Goal: Information Seeking & Learning: Check status

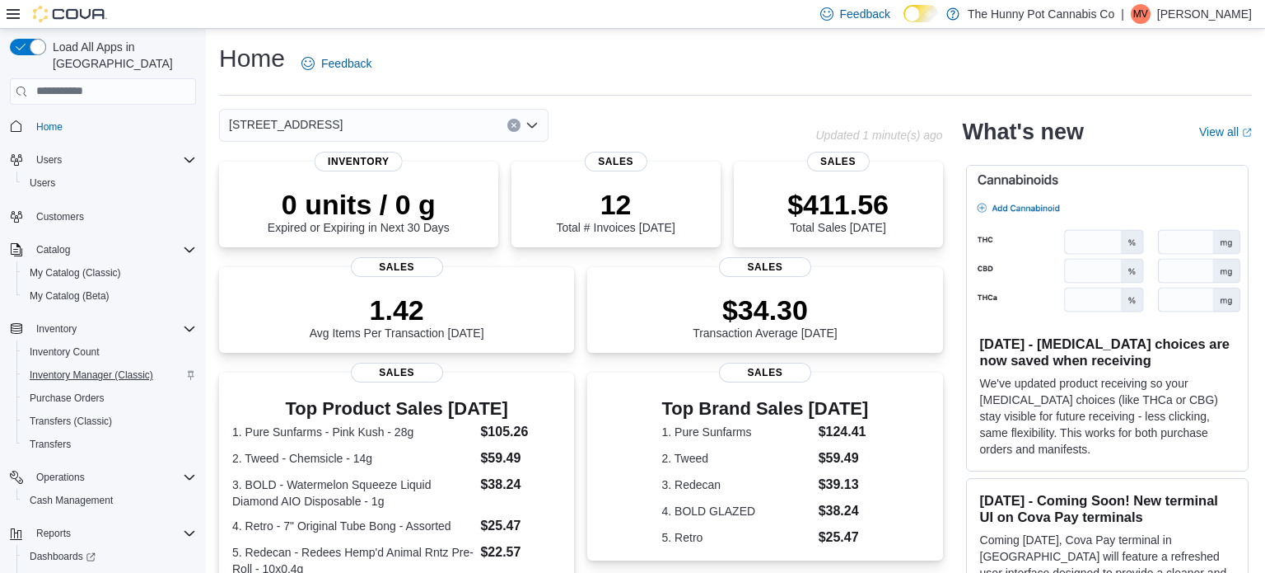
scroll to position [49, 0]
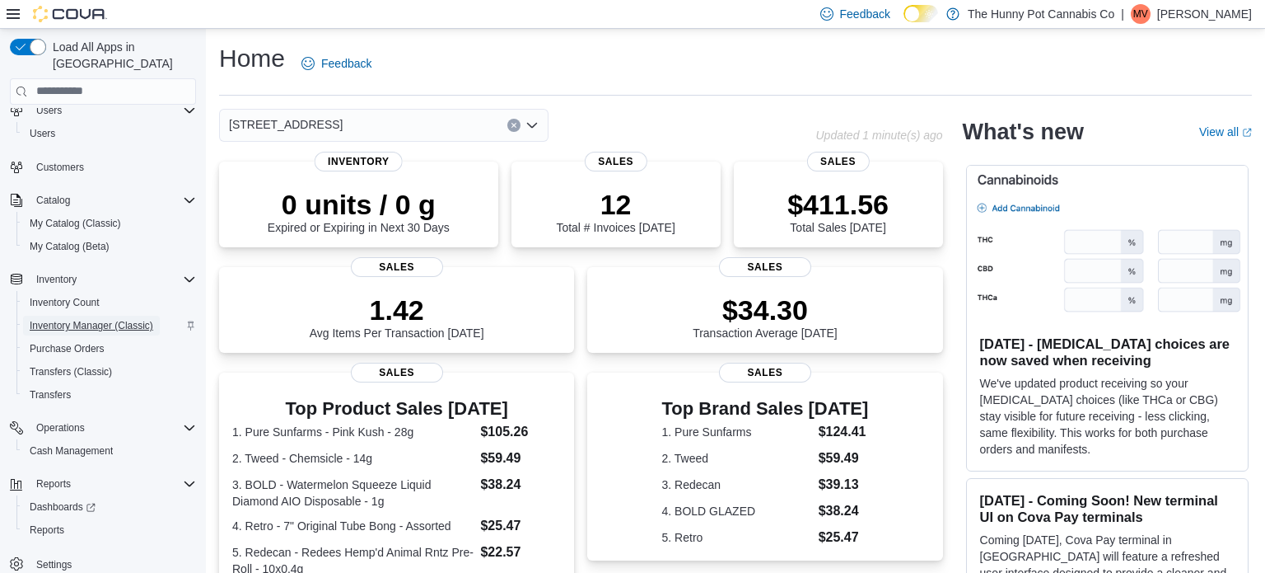
click at [68, 319] on span "Inventory Manager (Classic)" at bounding box center [92, 325] width 124 height 13
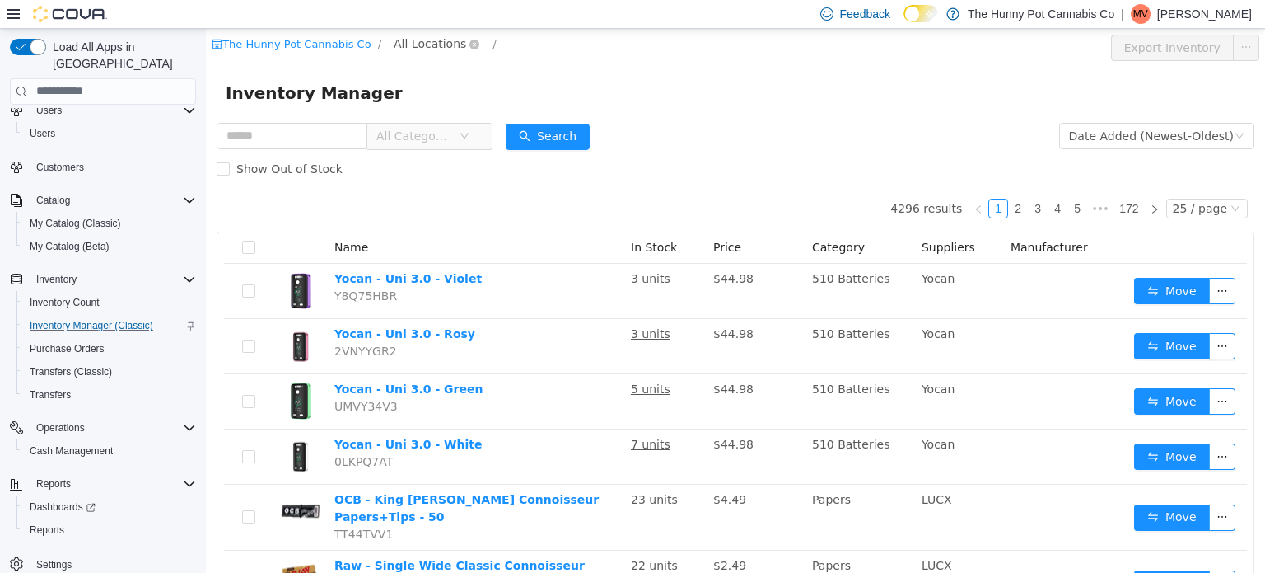
click at [409, 40] on span "All Locations" at bounding box center [430, 43] width 72 height 18
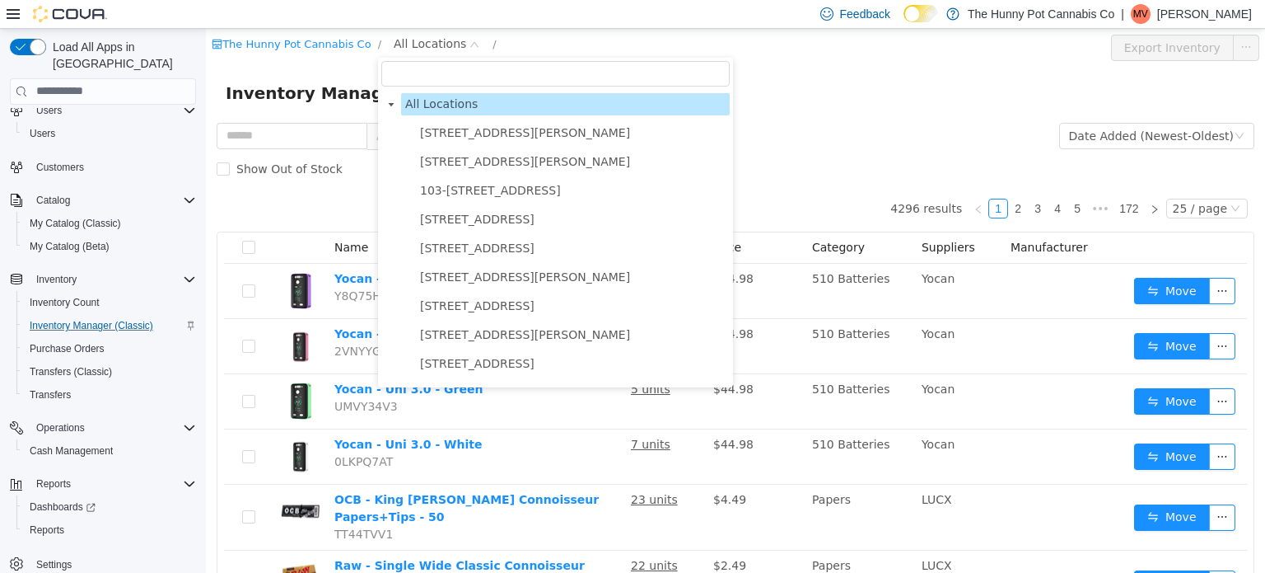
click at [782, 83] on div "Inventory Manager" at bounding box center [736, 92] width 1020 height 26
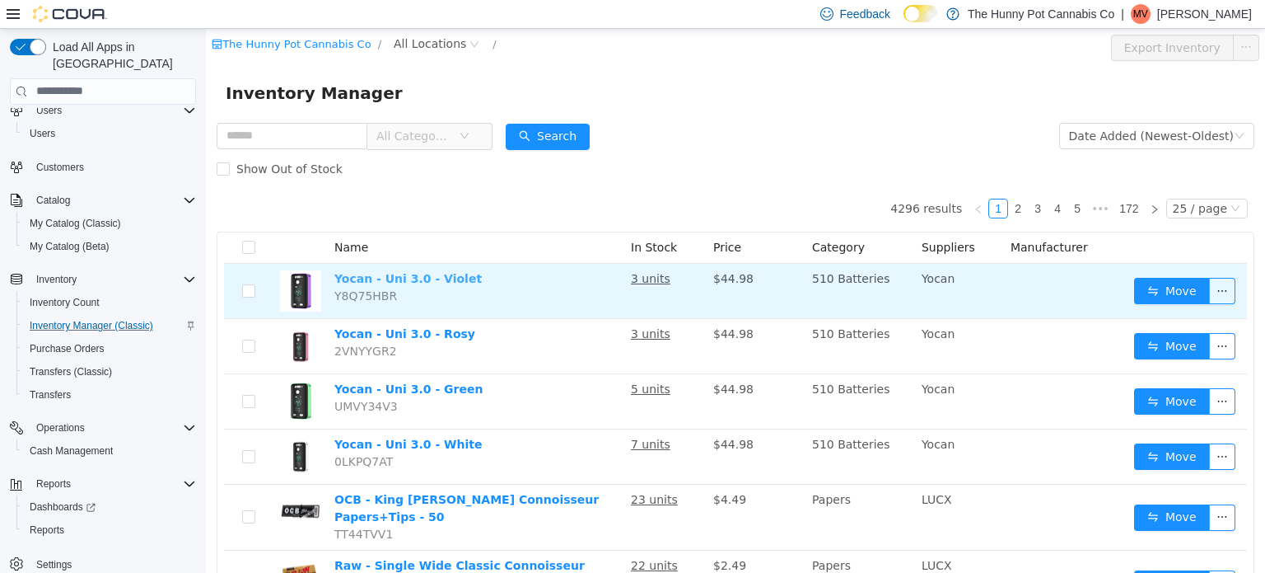
click at [377, 278] on link "Yocan - Uni 3.0 - Violet" at bounding box center [407, 277] width 147 height 13
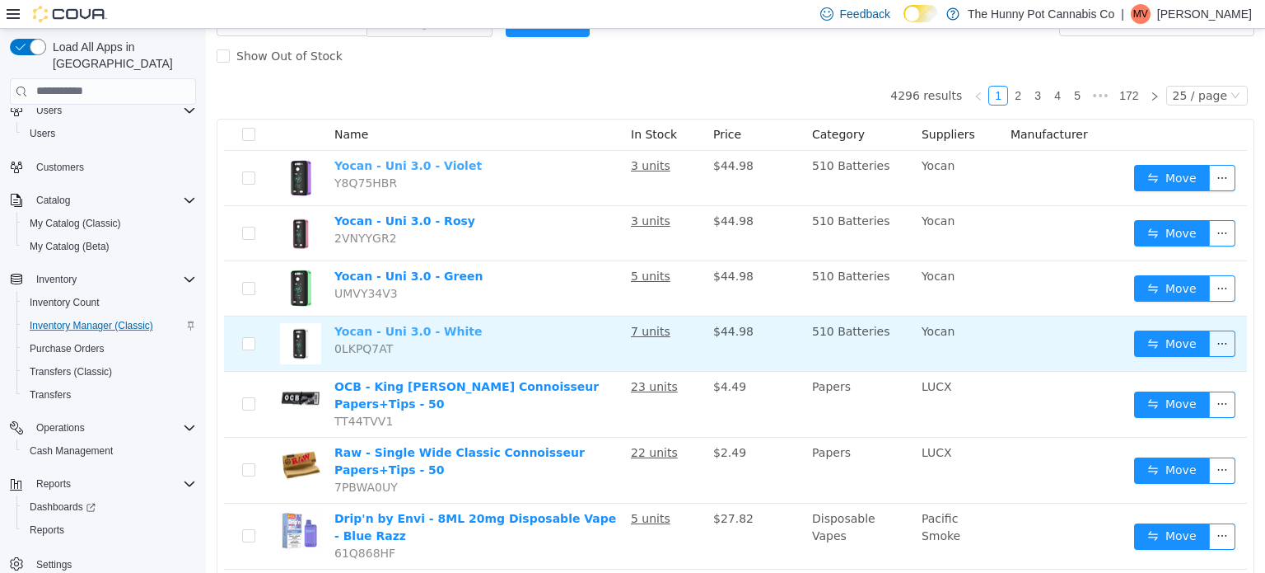
scroll to position [115, 0]
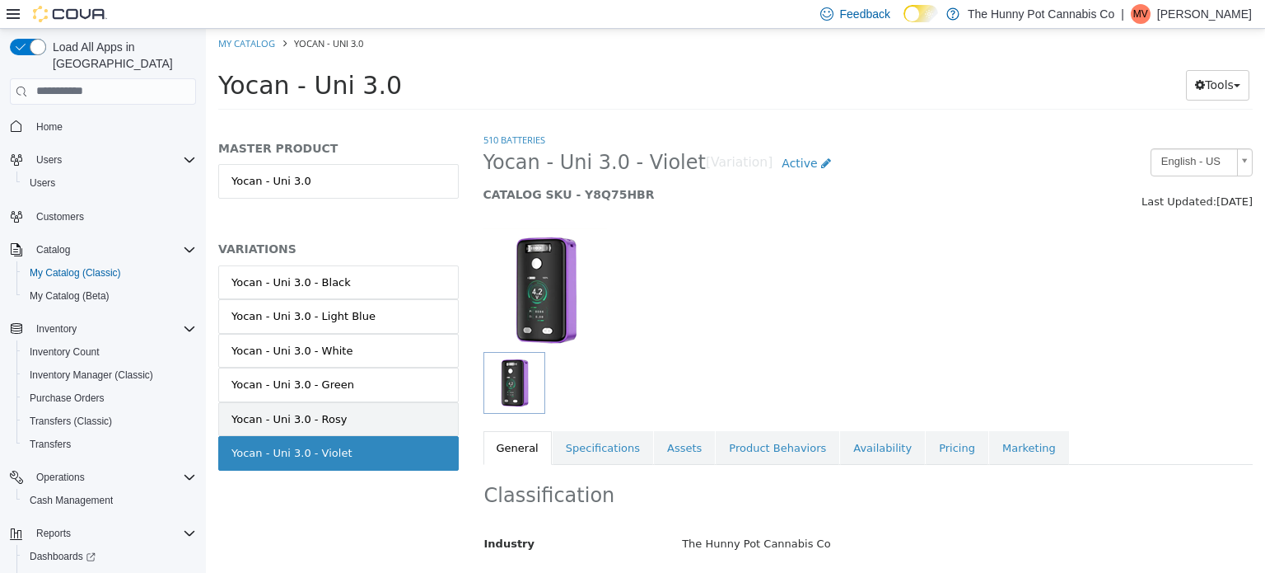
click at [344, 427] on link "Yocan - Uni 3.0 - Rosy" at bounding box center [338, 418] width 241 height 35
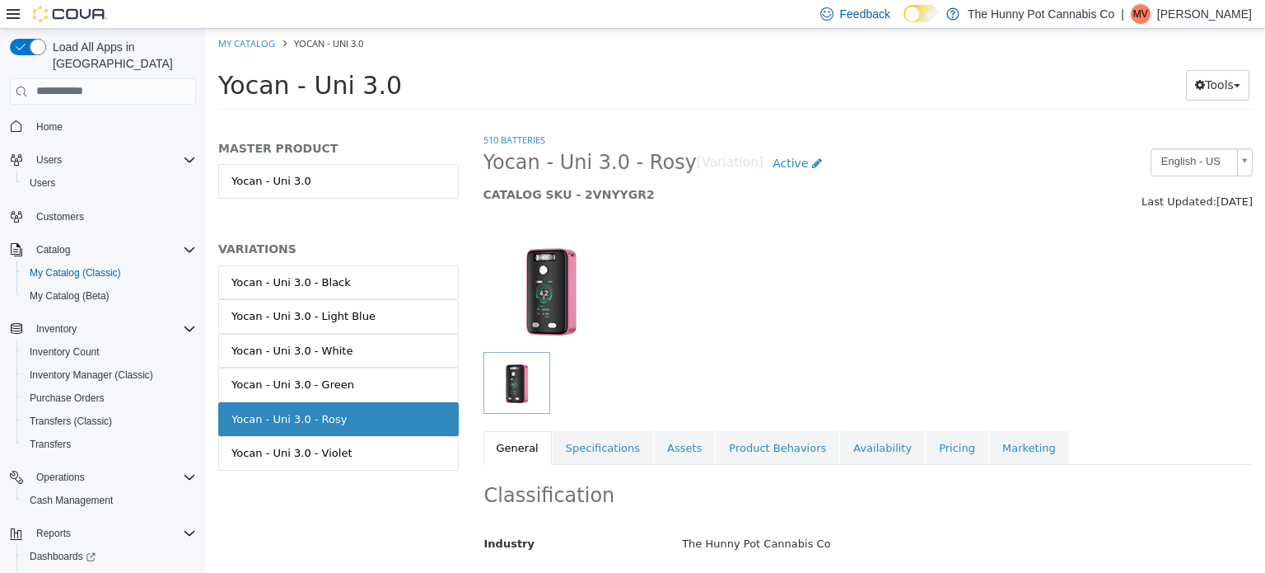
click at [505, 376] on img "button" at bounding box center [517, 381] width 60 height 55
click at [954, 361] on div at bounding box center [803, 382] width 638 height 62
click at [317, 312] on div "Yocan - Uni 3.0 - Light Blue" at bounding box center [303, 315] width 144 height 16
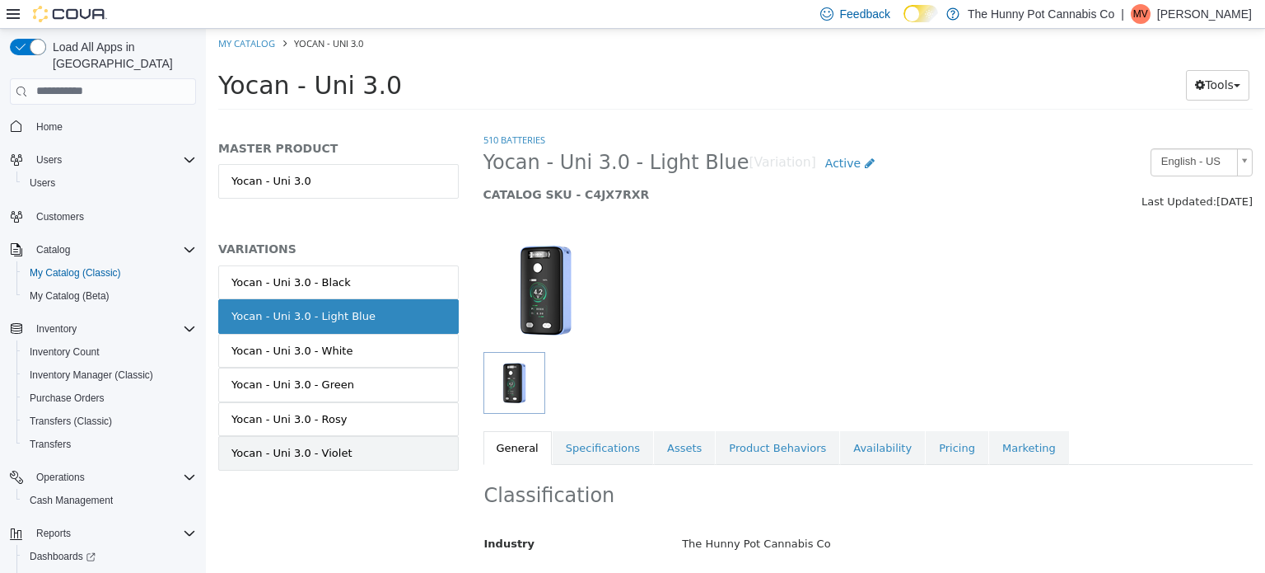
click at [302, 446] on div "Yocan - Uni 3.0 - Violet" at bounding box center [291, 452] width 121 height 16
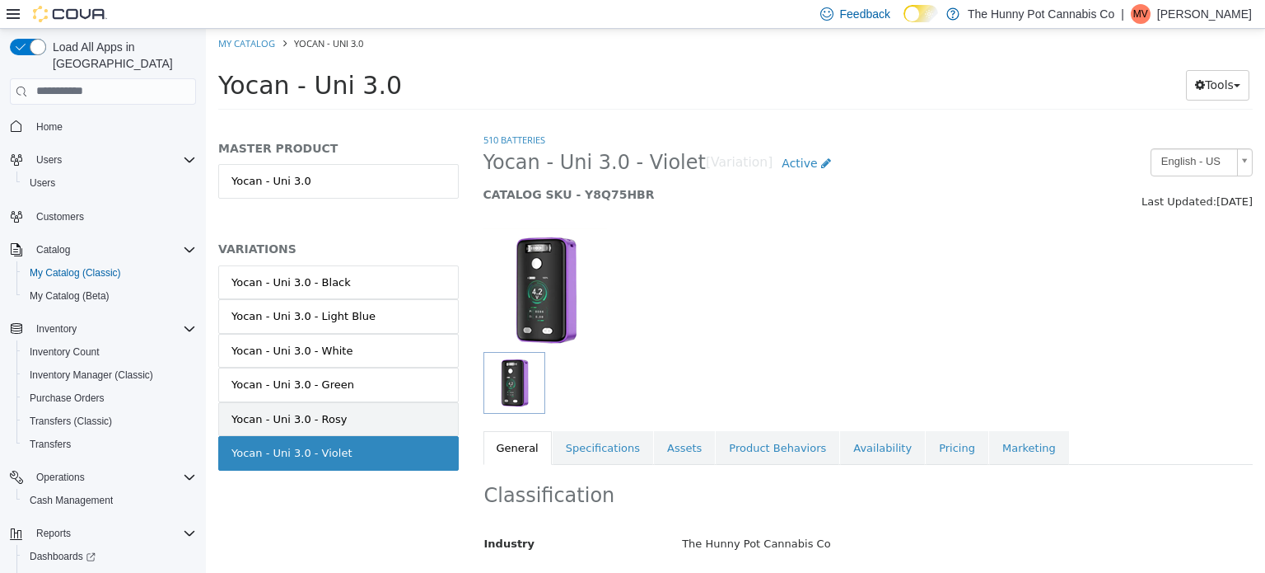
click at [320, 418] on div "Yocan - Uni 3.0 - Rosy" at bounding box center [288, 418] width 115 height 16
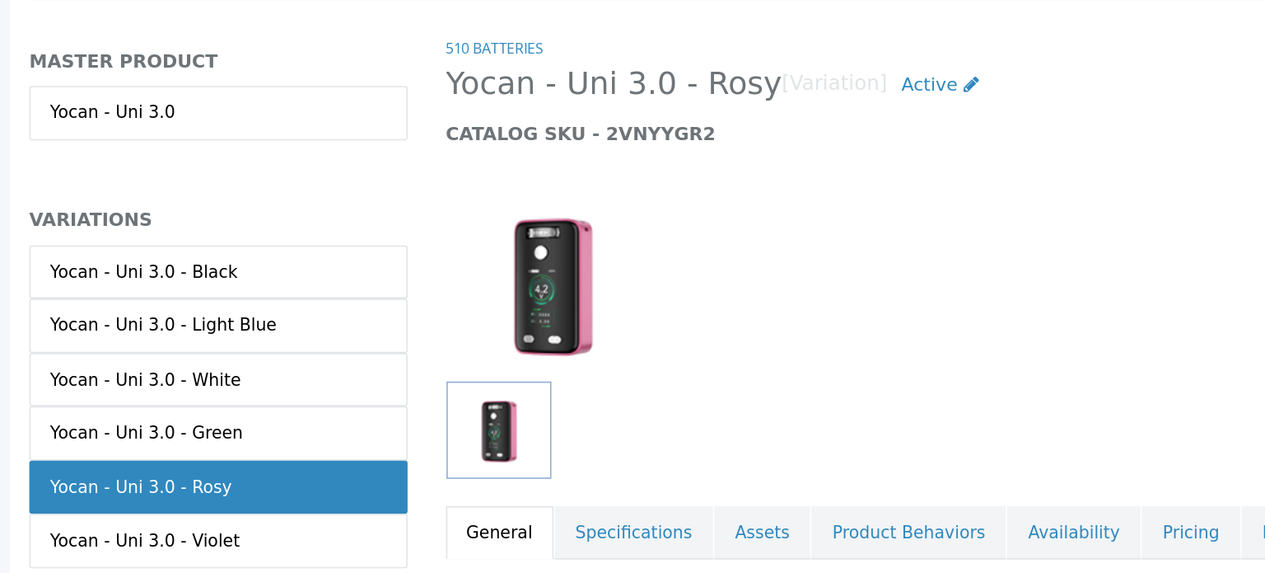
click at [482, 229] on div at bounding box center [606, 227] width 638 height 62
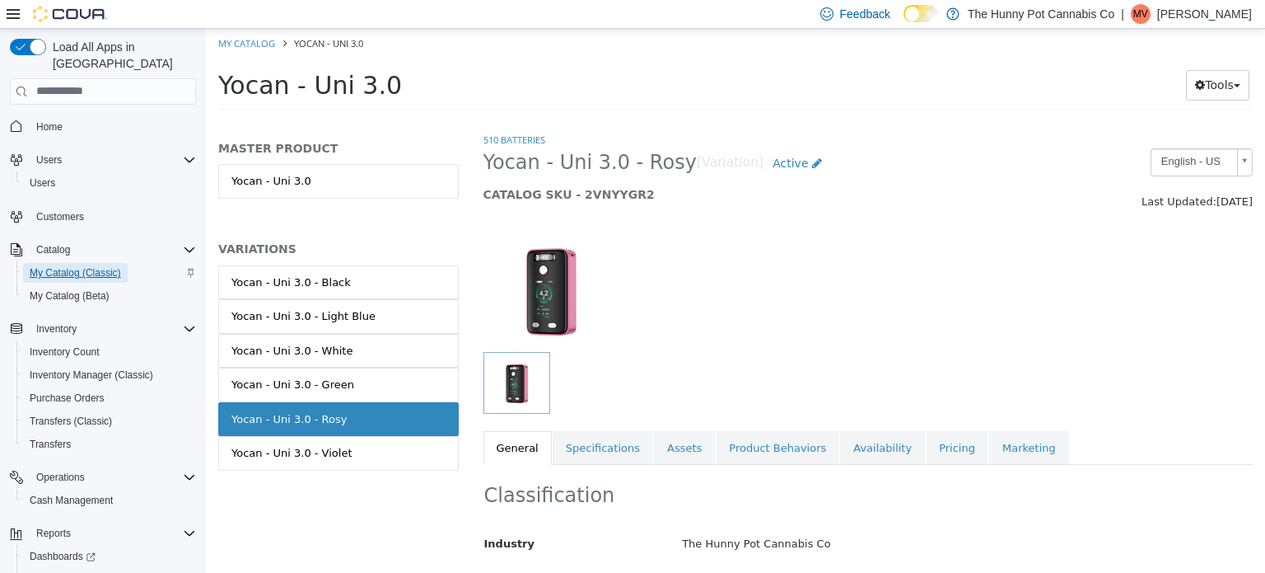
click at [89, 266] on span "My Catalog (Classic)" at bounding box center [75, 272] width 91 height 13
click at [108, 363] on button "Inventory Manager (Classic)" at bounding box center [109, 374] width 186 height 23
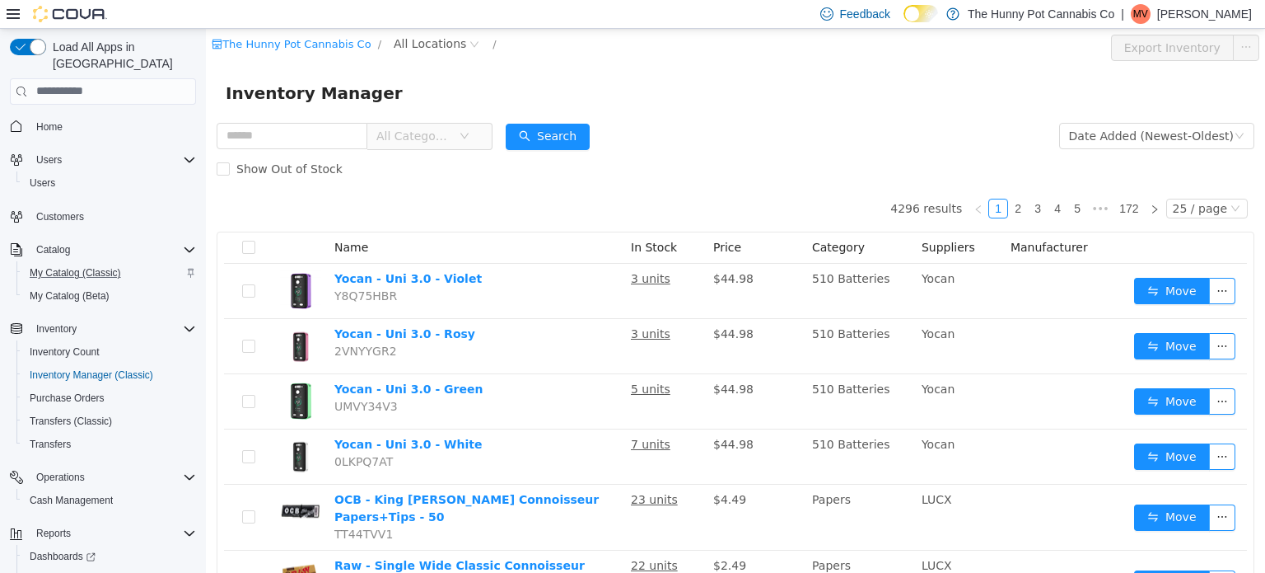
click at [765, 117] on div "Inventory Manager" at bounding box center [735, 92] width 1059 height 53
click at [419, 42] on span "All Locations" at bounding box center [430, 43] width 72 height 18
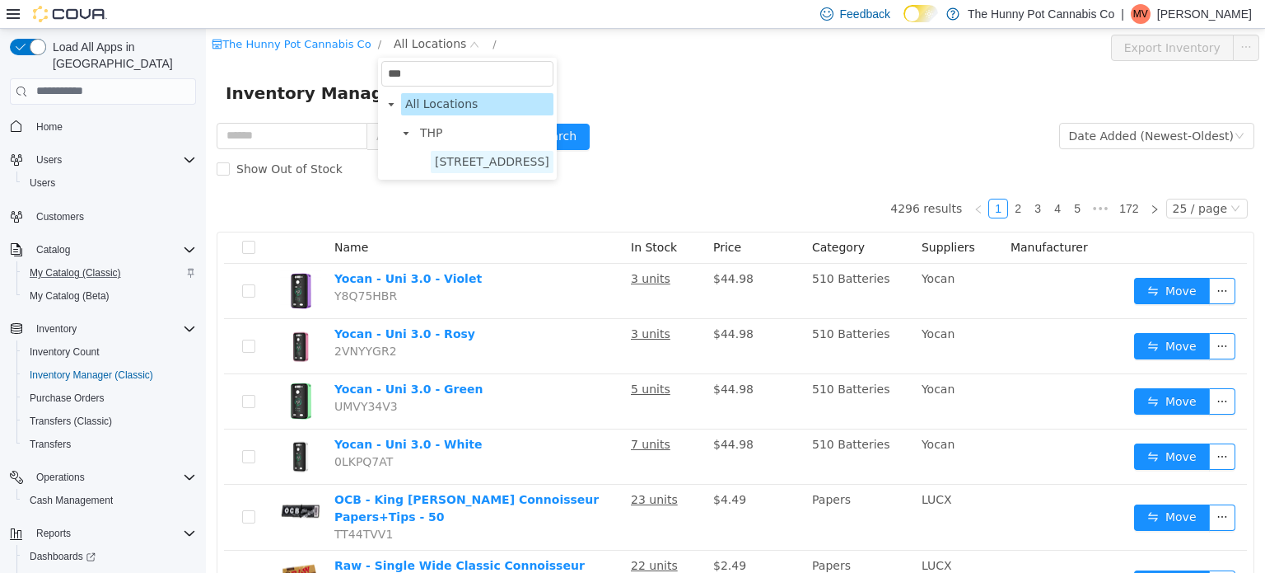
type input "***"
click at [452, 161] on span "[STREET_ADDRESS]" at bounding box center [492, 160] width 115 height 13
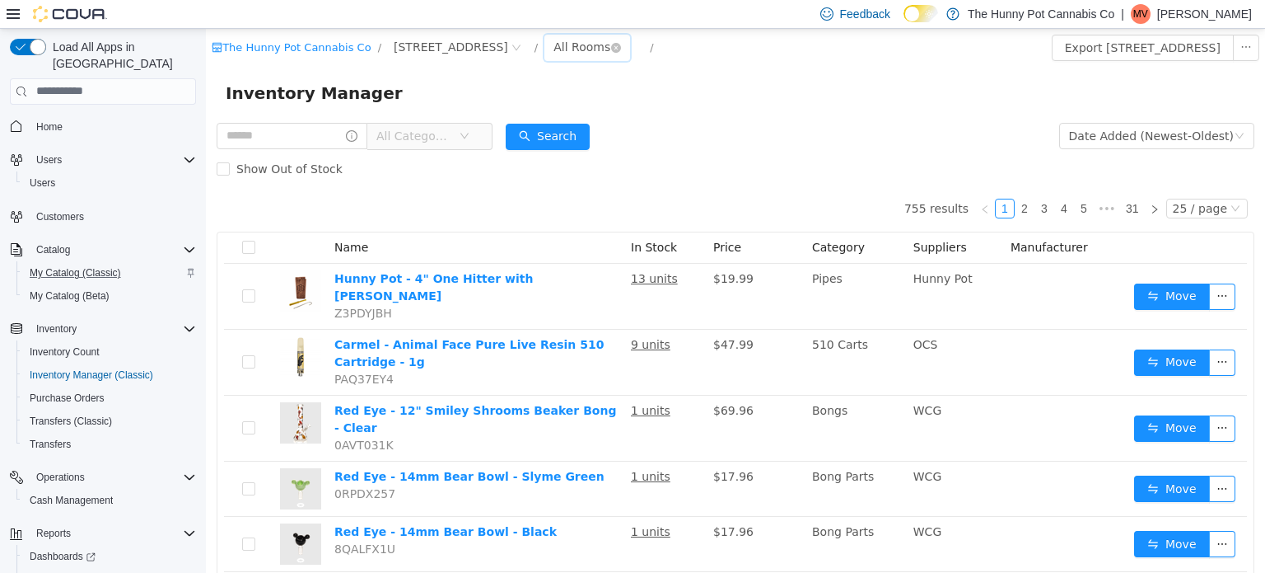
click at [554, 42] on div "All Rooms" at bounding box center [582, 46] width 57 height 25
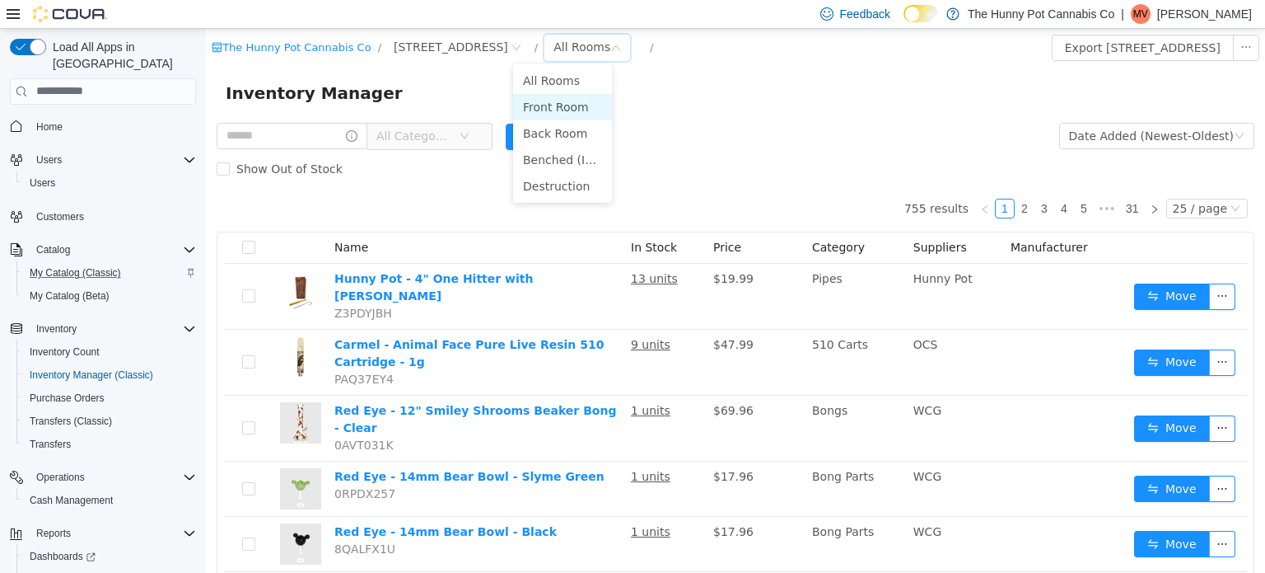
click at [553, 101] on li "Front Room" at bounding box center [562, 106] width 99 height 26
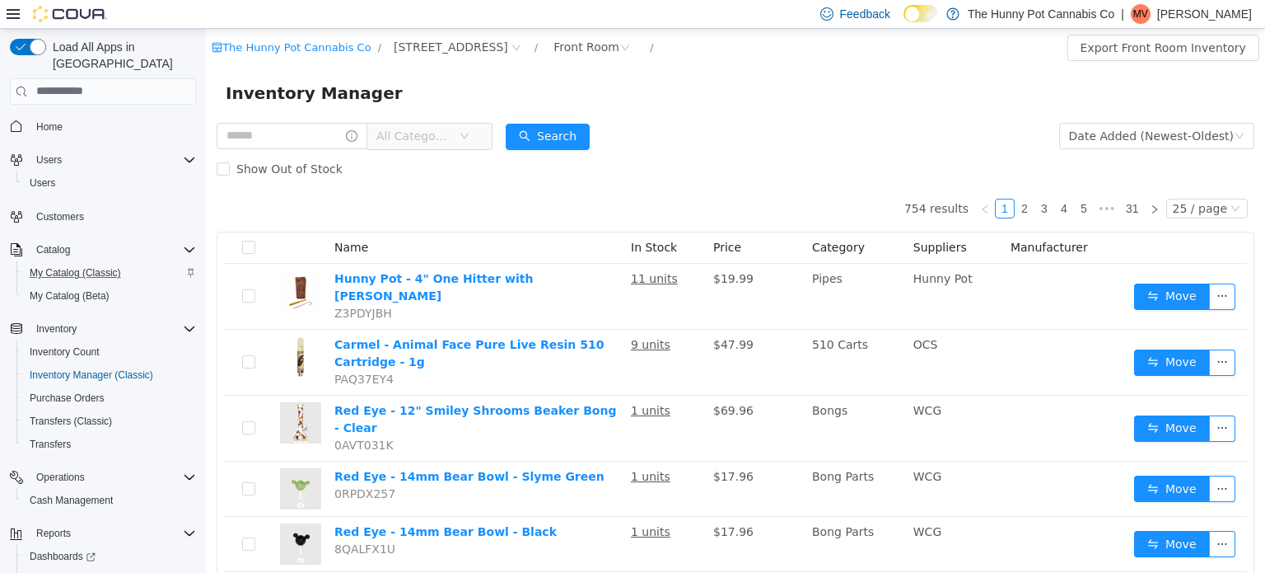
click at [470, 140] on icon "icon: down" at bounding box center [465, 135] width 10 height 10
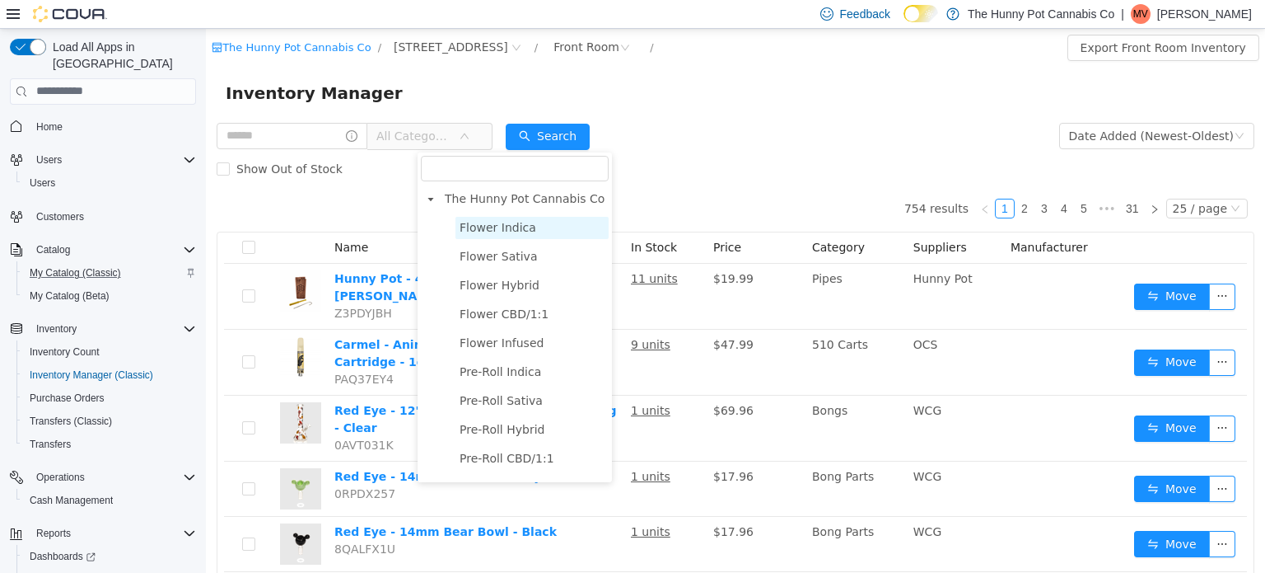
click at [506, 222] on span "Flower Indica" at bounding box center [498, 226] width 77 height 13
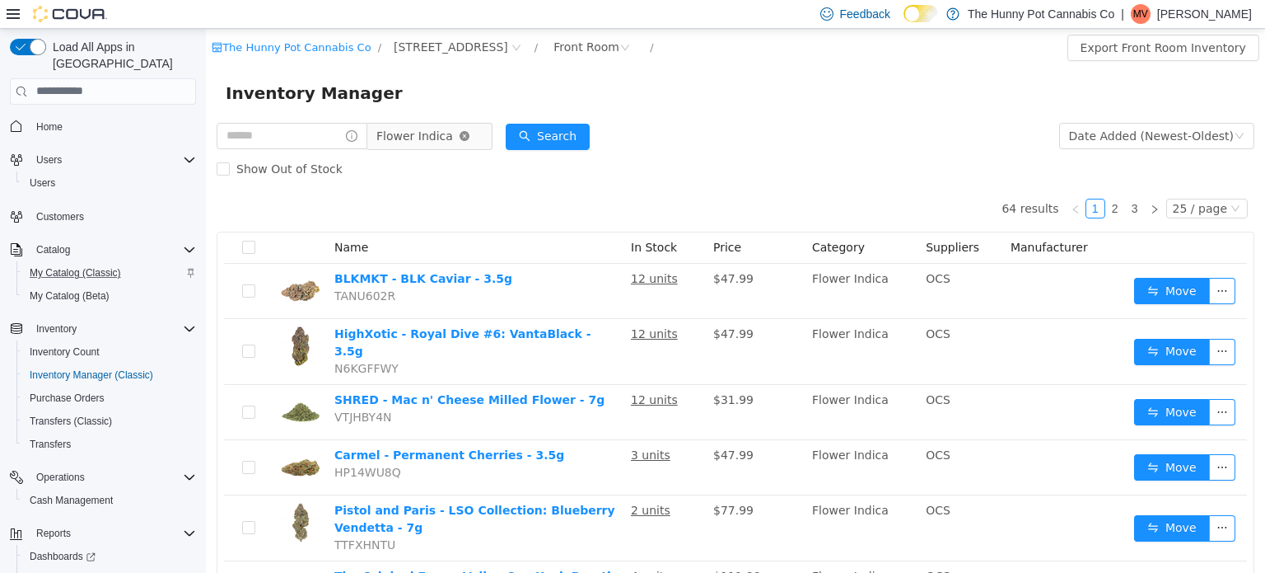
click at [470, 134] on icon "icon: close-circle" at bounding box center [465, 135] width 10 height 10
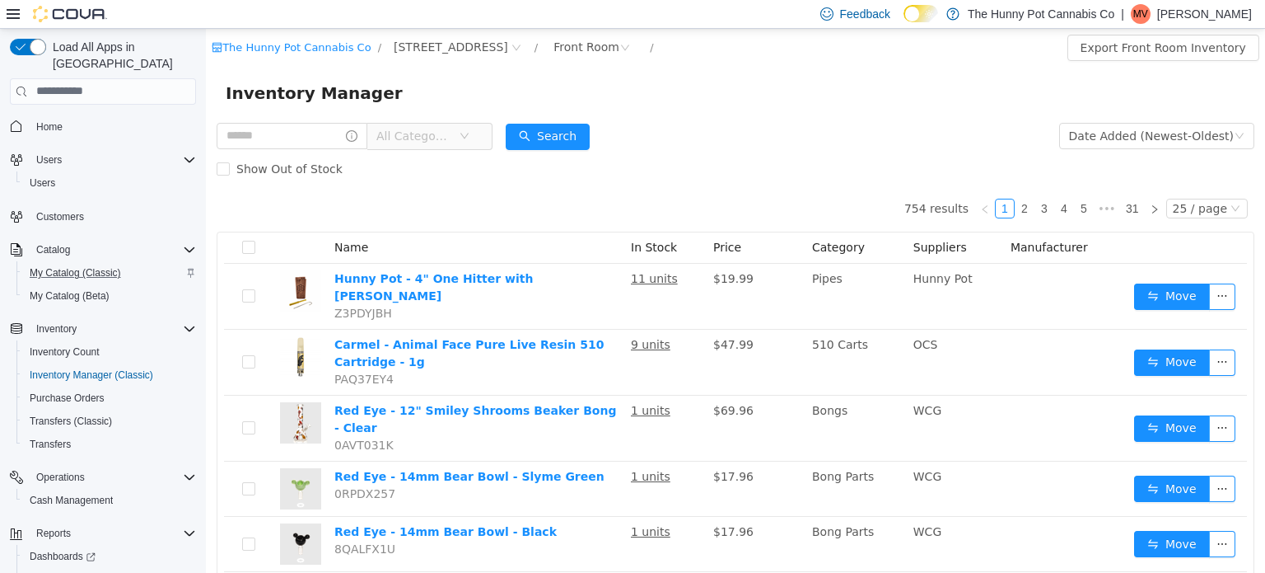
click at [451, 134] on span "All Categories" at bounding box center [413, 135] width 75 height 16
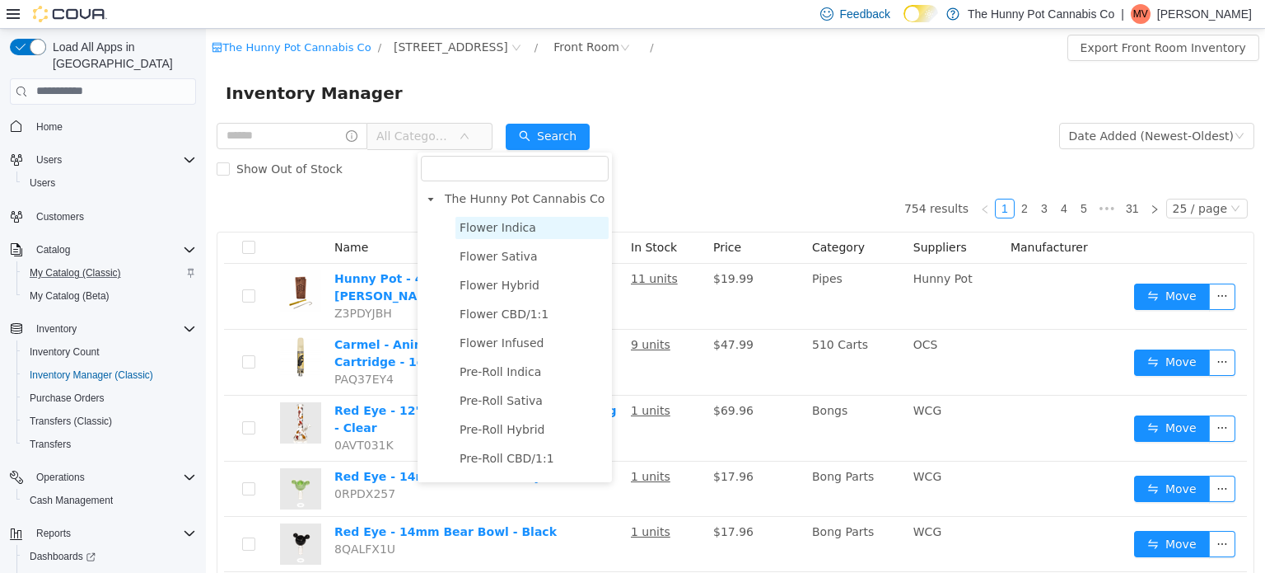
click at [478, 224] on span "Flower Indica" at bounding box center [498, 226] width 77 height 13
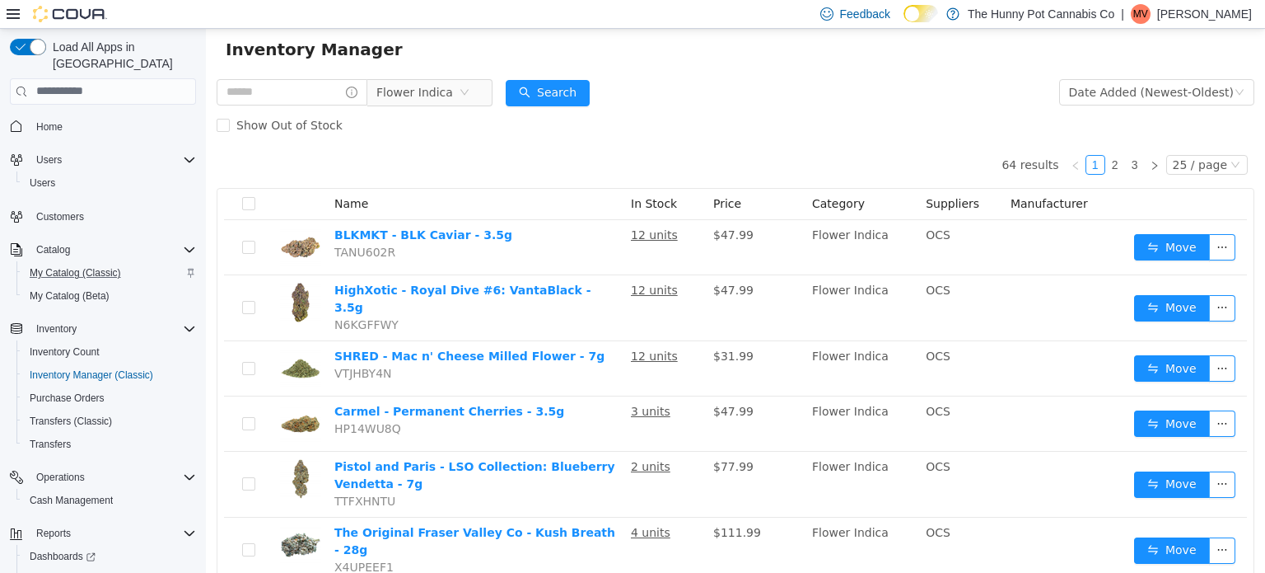
scroll to position [44, 0]
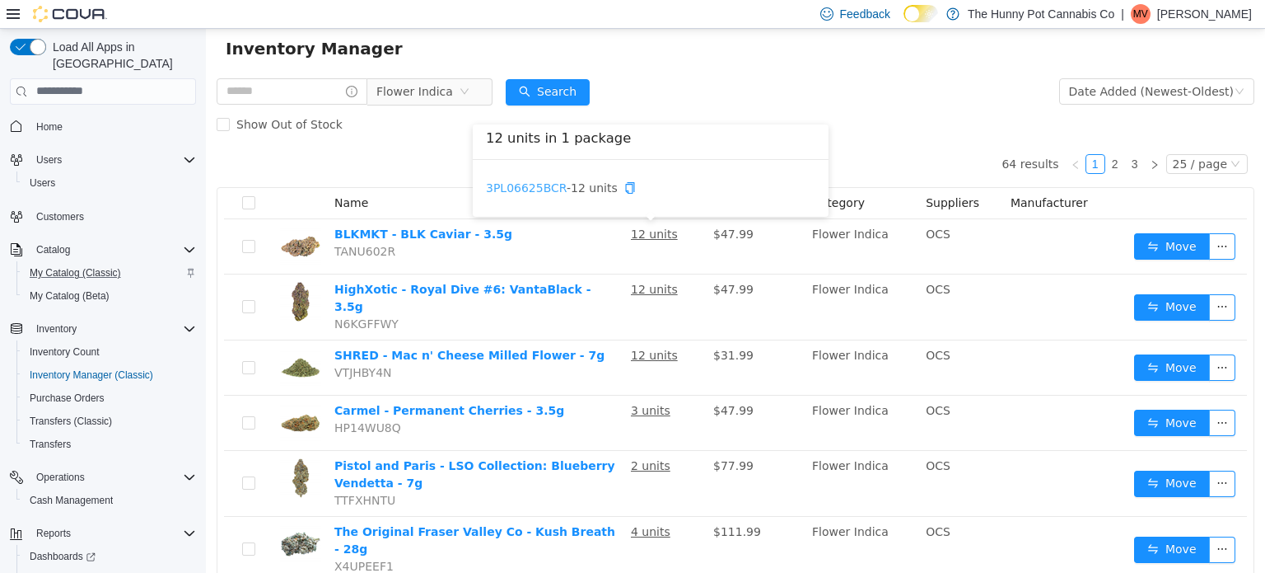
click at [531, 185] on link "3PL06625BCR" at bounding box center [526, 186] width 81 height 13
click at [470, 96] on icon "icon: down" at bounding box center [465, 92] width 10 height 12
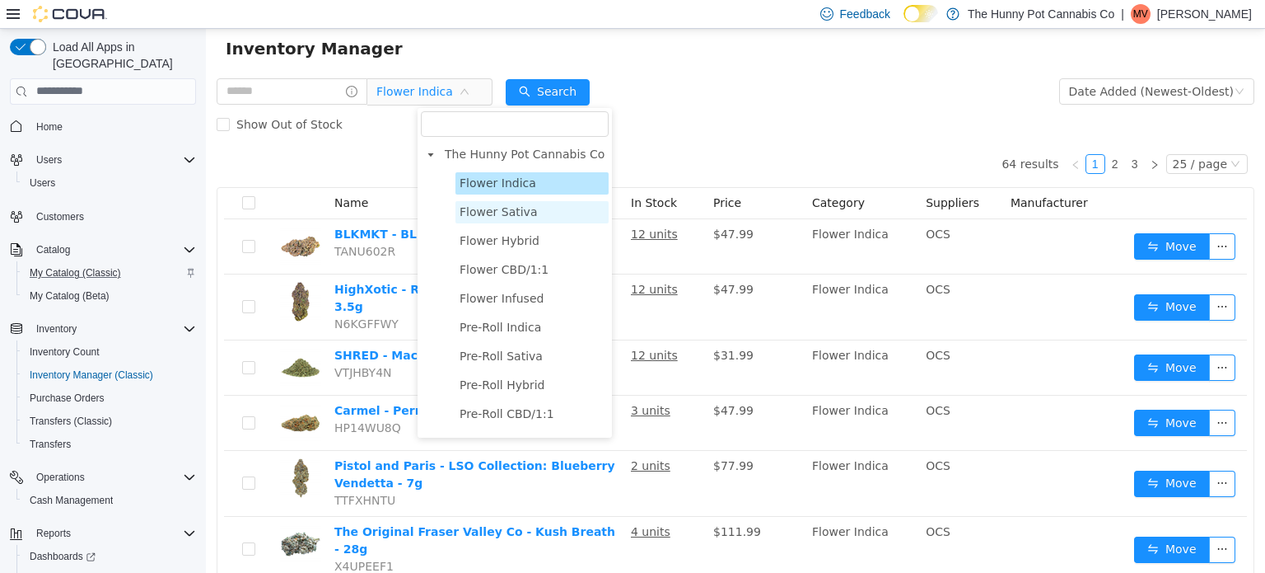
click at [488, 217] on span "Flower Sativa" at bounding box center [532, 211] width 153 height 22
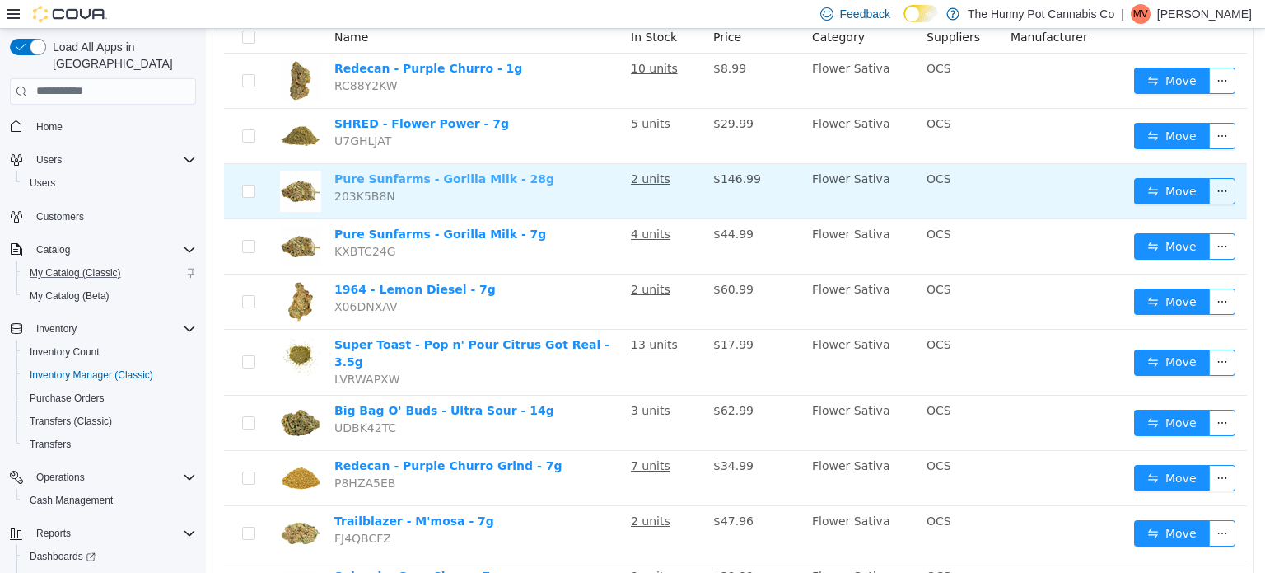
scroll to position [212, 0]
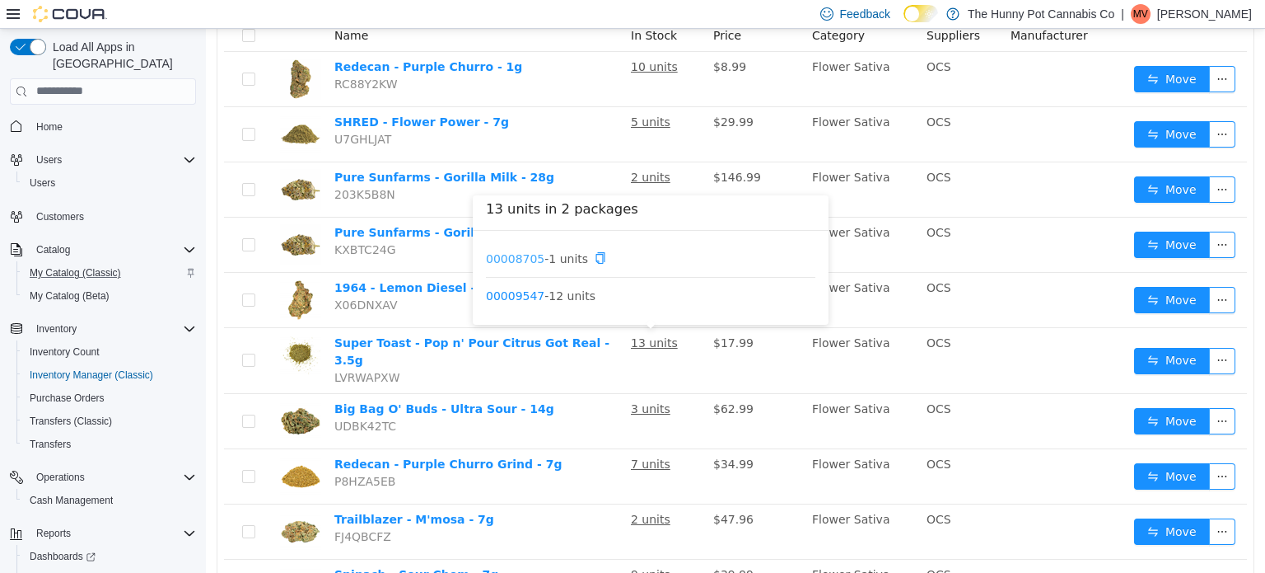
click at [515, 262] on link "00008705" at bounding box center [515, 256] width 58 height 13
click at [531, 296] on link "00009547" at bounding box center [515, 294] width 58 height 13
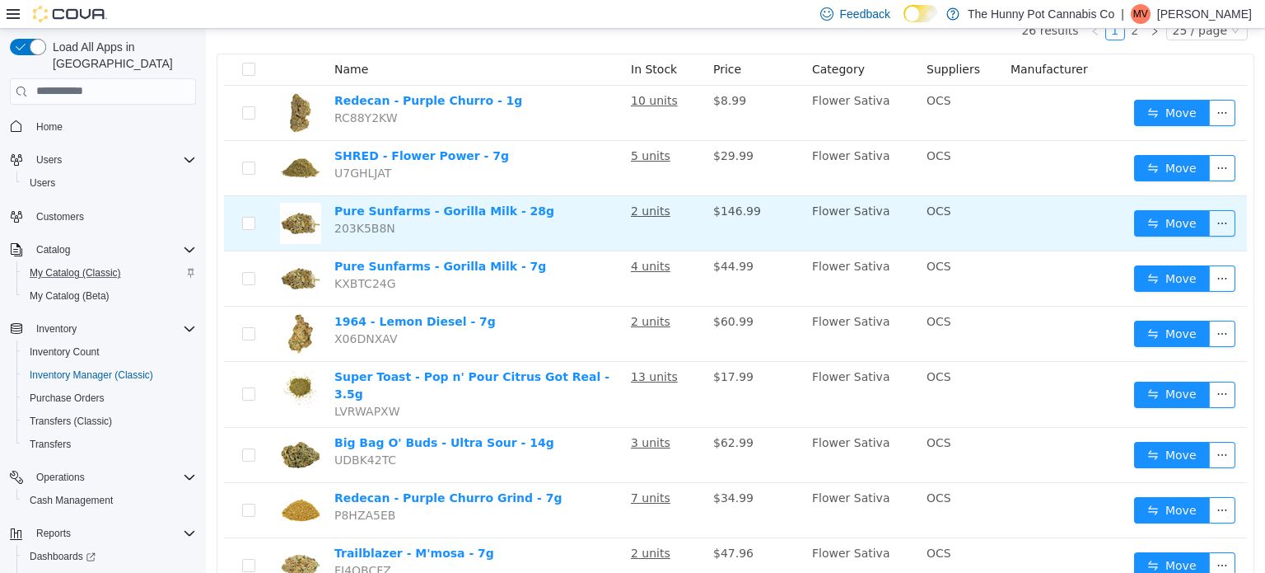
scroll to position [0, 0]
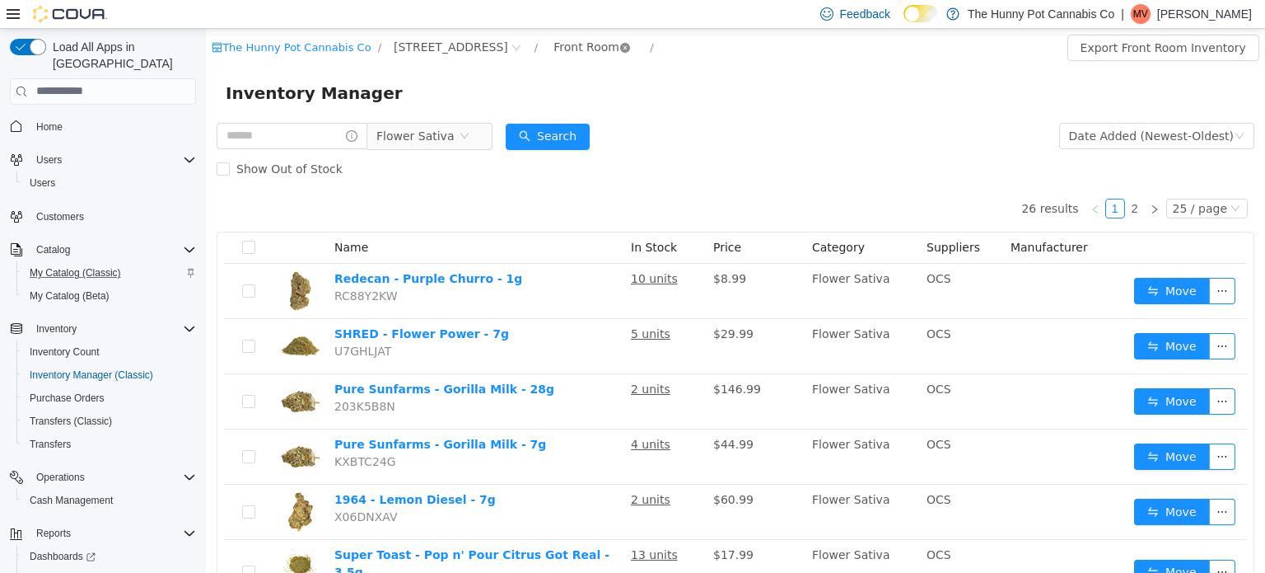
click at [620, 47] on icon "icon: close-circle" at bounding box center [625, 47] width 10 height 10
